Goal: Information Seeking & Learning: Understand process/instructions

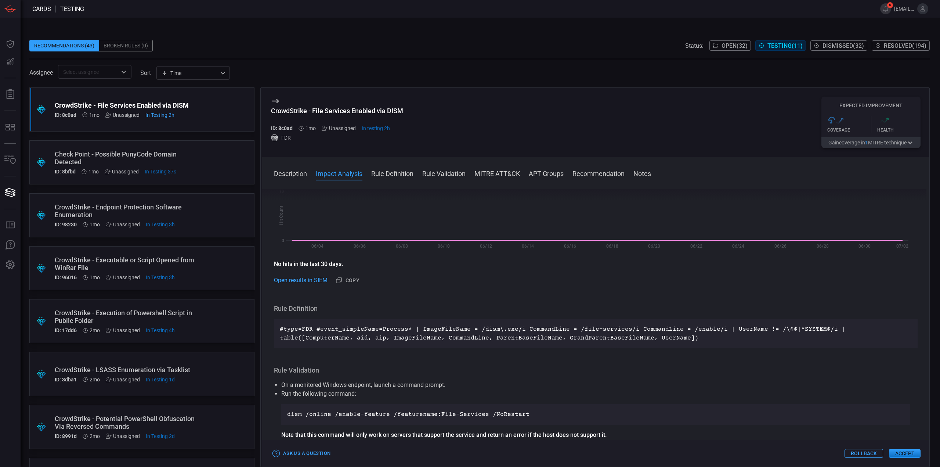
scroll to position [73, 0]
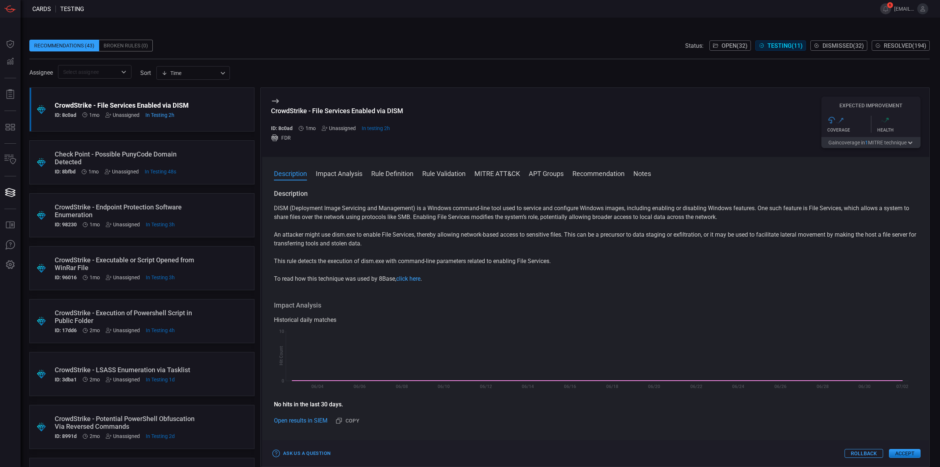
click at [207, 169] on div ".suggested_cards_icon{fill:url(#suggested_cards_icon);} Check Point - Possible …" at bounding box center [141, 162] width 225 height 44
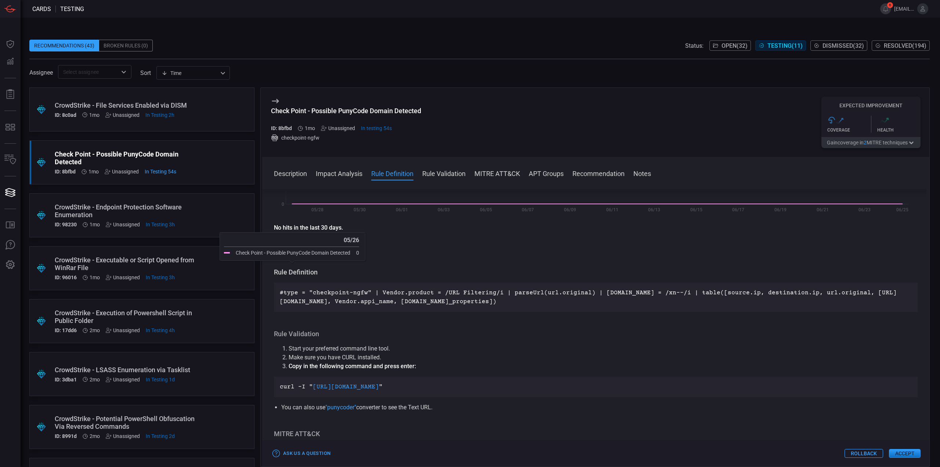
scroll to position [184, 0]
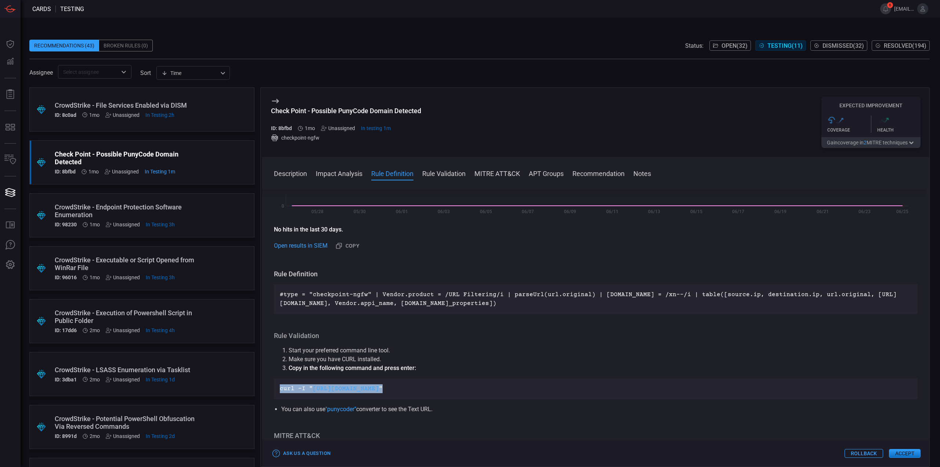
drag, startPoint x: 418, startPoint y: 386, endPoint x: 277, endPoint y: 389, distance: 140.7
click at [277, 389] on div "curl -I " https://xn--paypa-hj1b.com/ "" at bounding box center [596, 388] width 644 height 21
copy p "curl -I " https://xn--paypa-hj1b.com/ ""
click at [418, 389] on p "curl -I " https://xn--paypa-hj1b.com/ "" at bounding box center [596, 388] width 632 height 9
drag, startPoint x: 414, startPoint y: 389, endPoint x: 279, endPoint y: 389, distance: 134.4
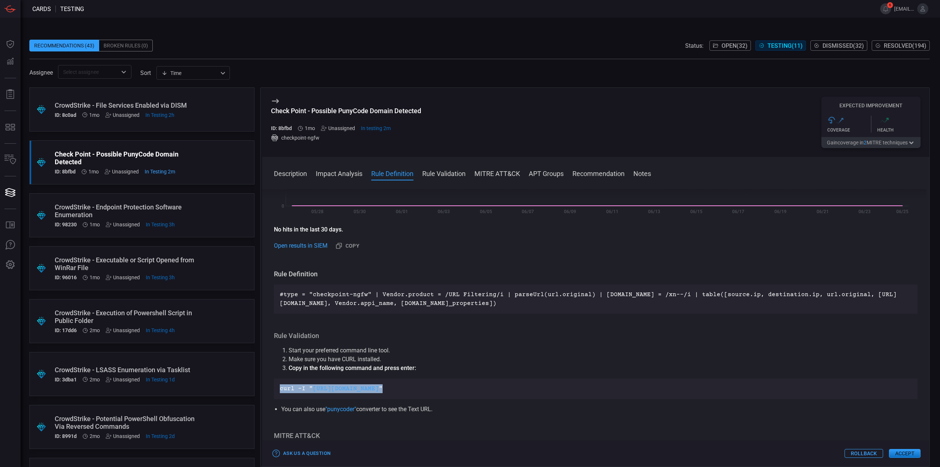
click at [279, 389] on div "curl -I " https://xn--paypa-hj1b.com/ "" at bounding box center [596, 388] width 644 height 21
copy p "curl -I " https://xn--paypa-hj1b.com/ ""
click at [423, 390] on p "curl -I " https://xn--paypa-hj1b.com/ "" at bounding box center [596, 388] width 632 height 9
drag, startPoint x: 408, startPoint y: 390, endPoint x: 338, endPoint y: 393, distance: 70.2
click at [338, 393] on p "curl -I " https://xn--paypa-hj1b.com/ "" at bounding box center [596, 388] width 632 height 9
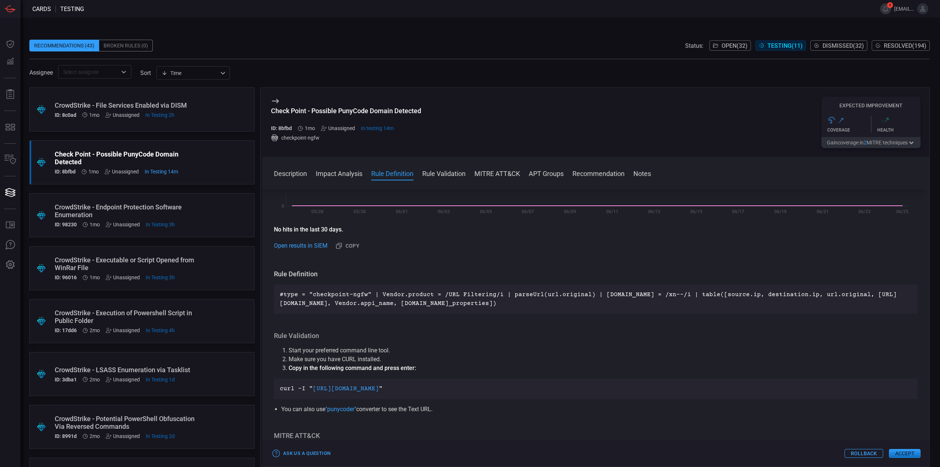
copy link "xn--paypa-hj1b.com/"
